Goal: Task Accomplishment & Management: Manage account settings

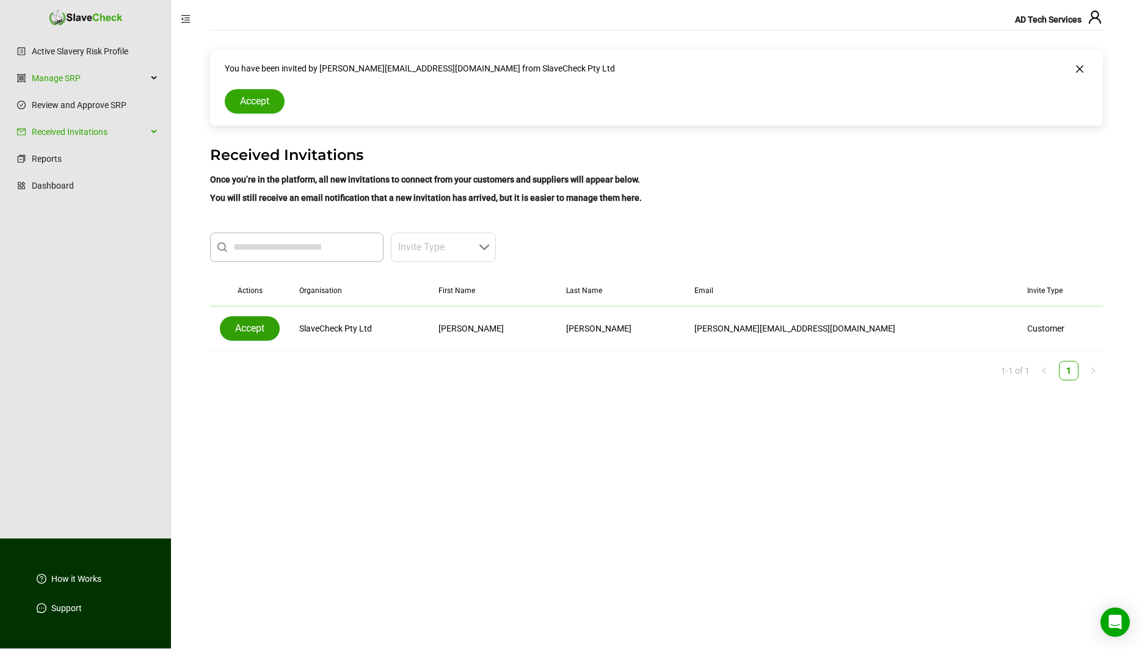
click at [245, 324] on span "Accept" at bounding box center [249, 328] width 29 height 15
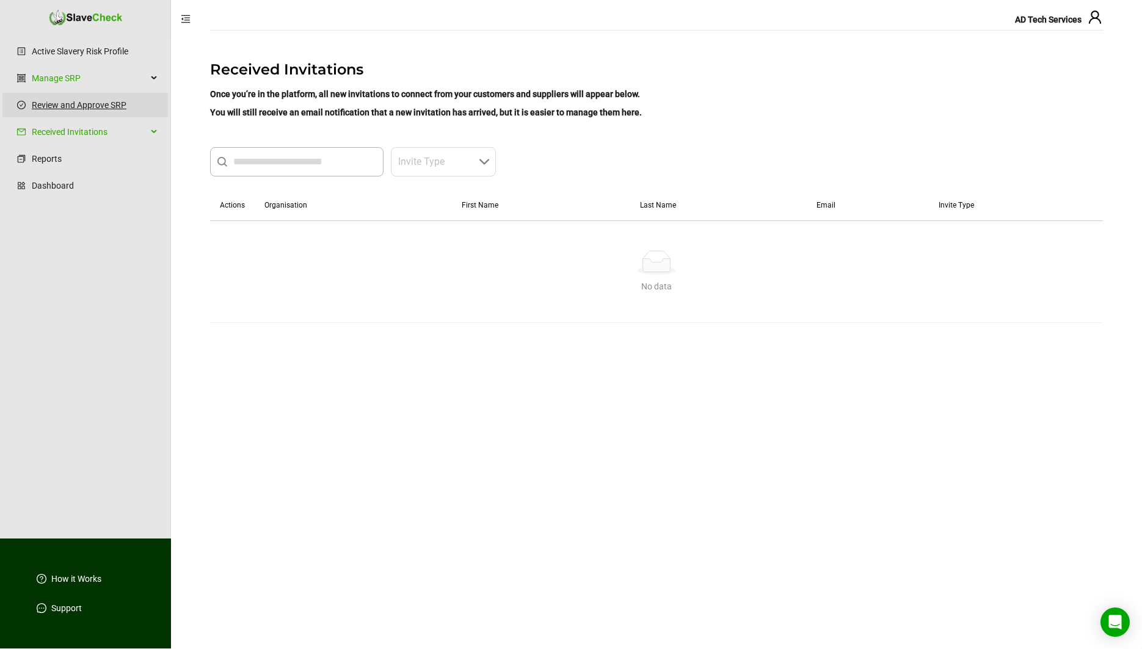
click at [61, 101] on link "Review and Approve SRP" at bounding box center [95, 105] width 126 height 24
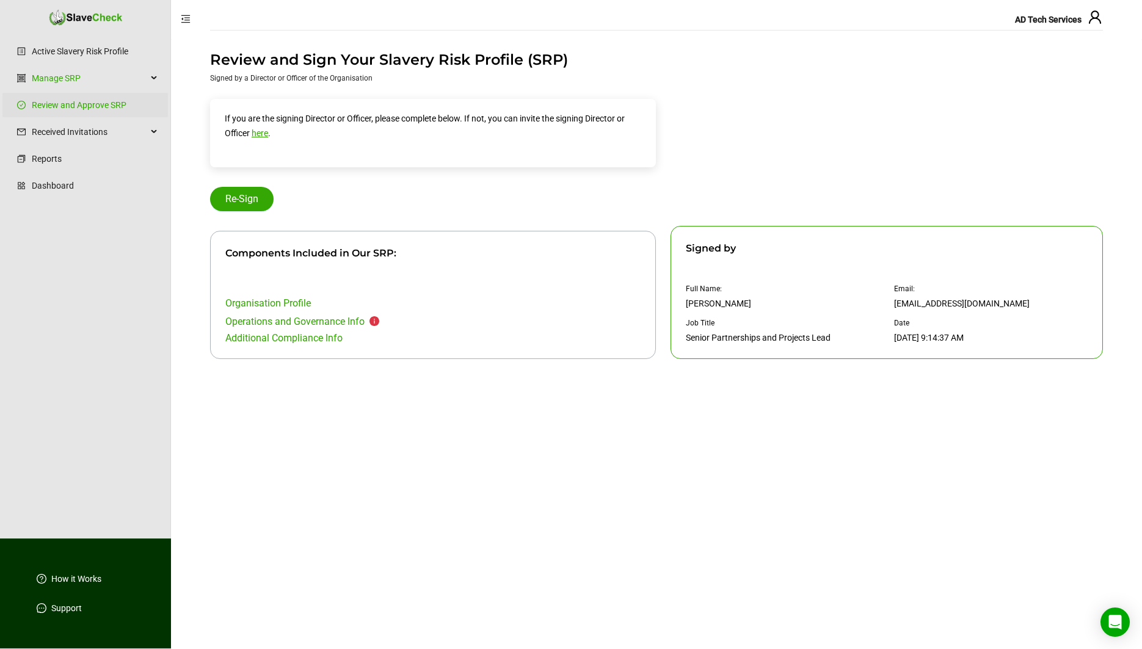
click at [784, 338] on div "Senior Partnerships and Projects Lead" at bounding box center [758, 338] width 145 height 12
click at [100, 163] on link "Reports" at bounding box center [95, 159] width 126 height 24
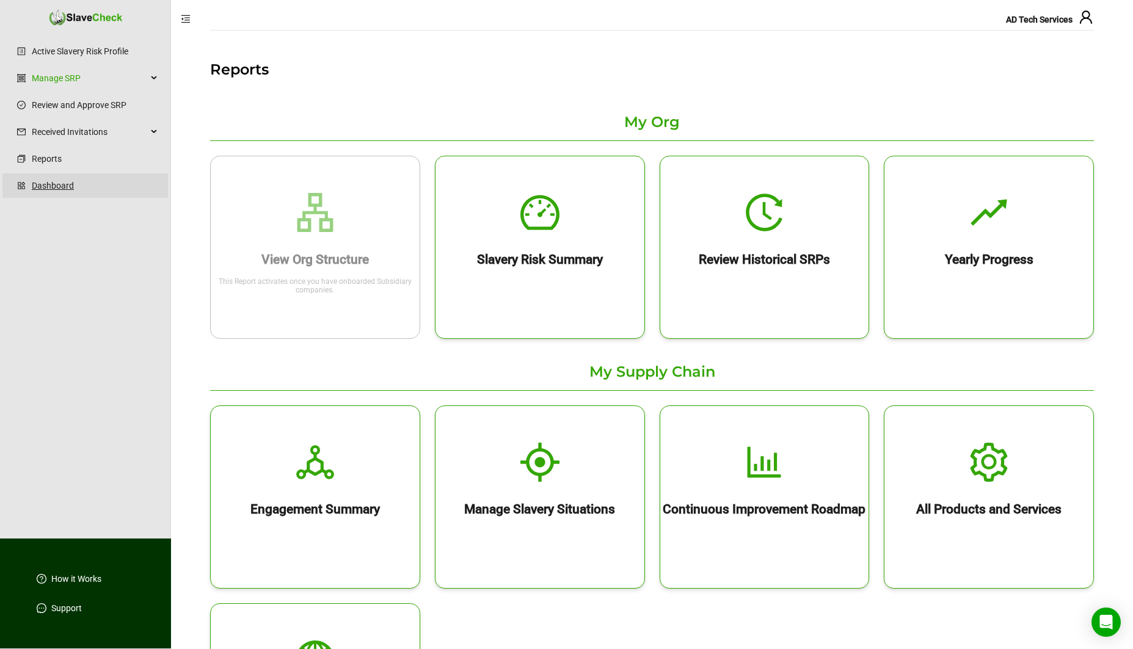
click at [62, 183] on link "Dashboard" at bounding box center [95, 185] width 126 height 24
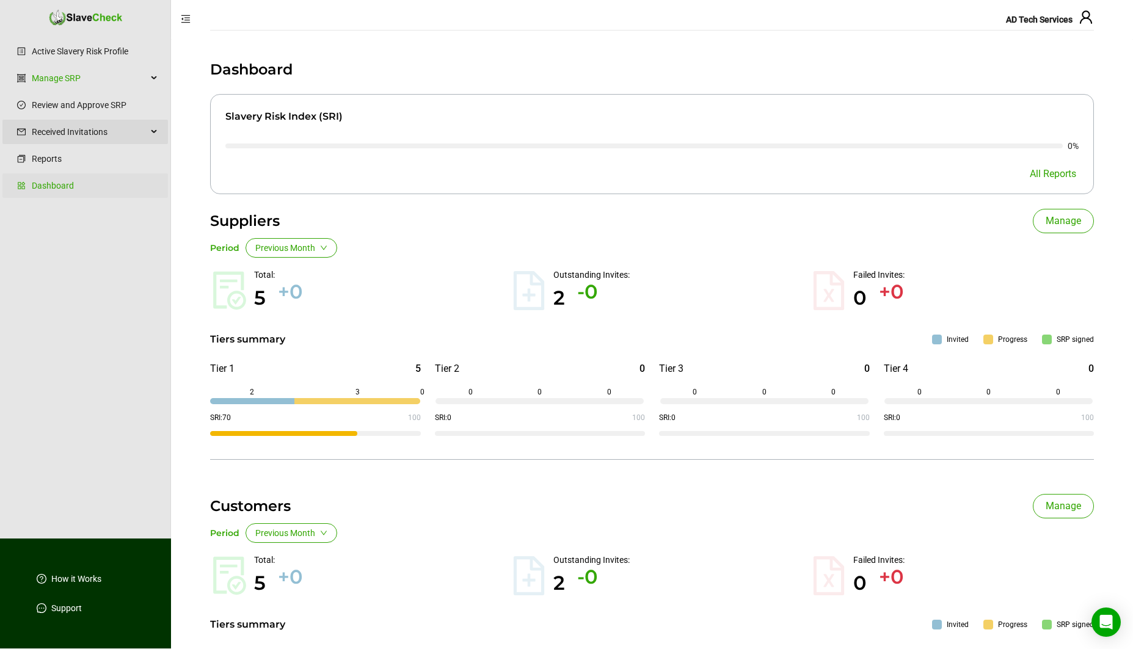
click at [56, 138] on span "Received Invitations" at bounding box center [89, 132] width 115 height 24
click at [59, 158] on link "Manage Invitations" at bounding box center [95, 161] width 126 height 24
